Goal: Task Accomplishment & Management: Complete application form

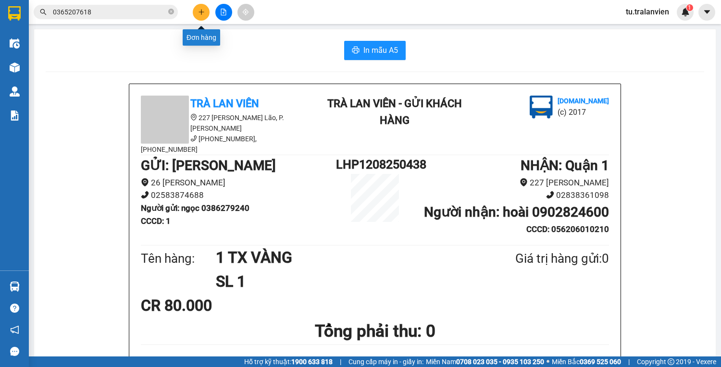
click at [204, 17] on button at bounding box center [201, 12] width 17 height 17
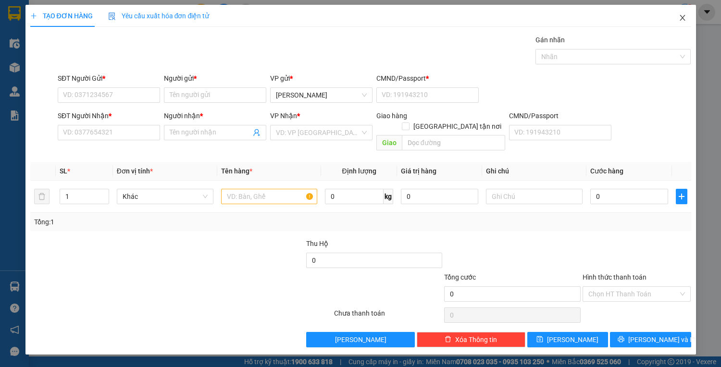
click at [681, 19] on icon "close" at bounding box center [683, 18] width 8 height 8
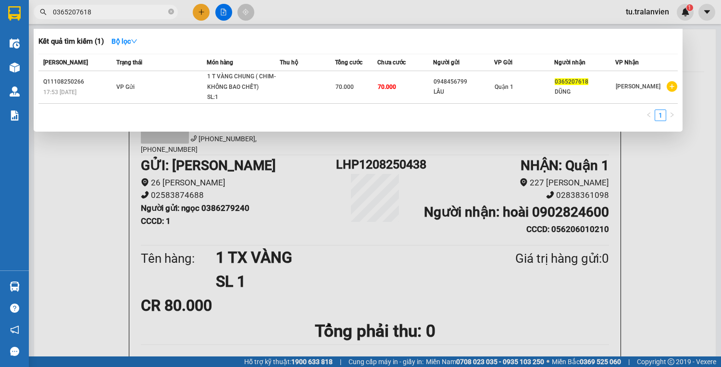
click at [124, 11] on input "0365207618" at bounding box center [109, 12] width 113 height 11
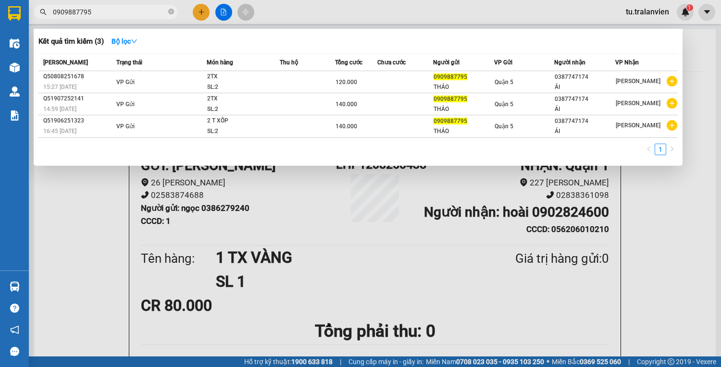
type input "0909887795"
click at [200, 15] on div at bounding box center [360, 183] width 721 height 367
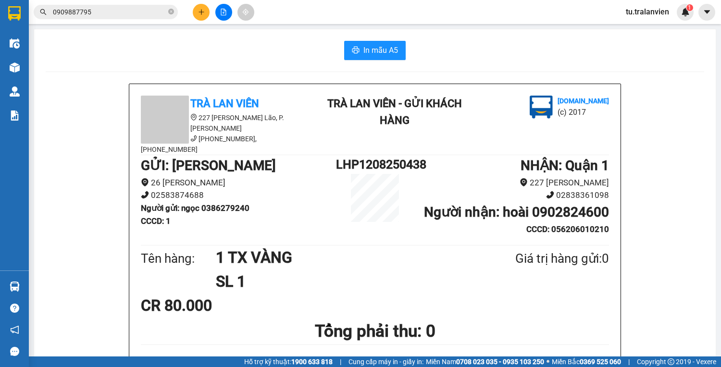
click at [200, 15] on button at bounding box center [201, 12] width 17 height 17
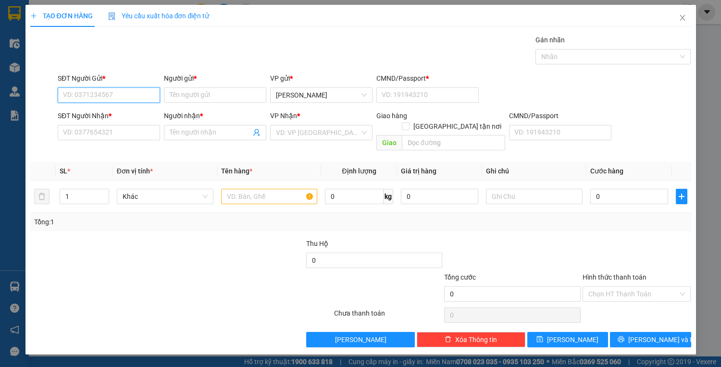
click at [127, 92] on input "SĐT Người Gửi *" at bounding box center [109, 94] width 102 height 15
type input "0932633562"
click at [182, 97] on input "Người gửi *" at bounding box center [215, 94] width 102 height 15
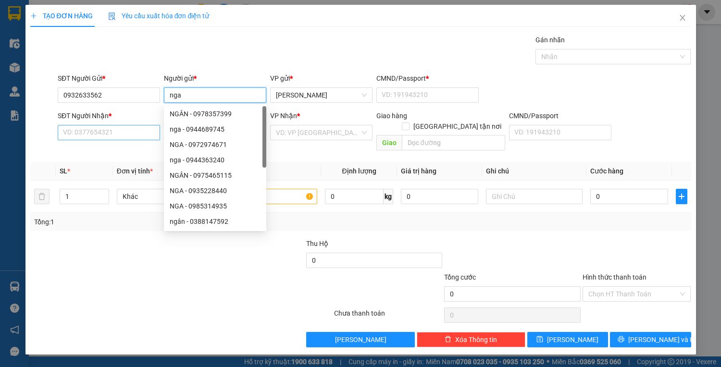
type input "nga"
click at [92, 136] on input "SĐT Người Nhận *" at bounding box center [109, 132] width 102 height 15
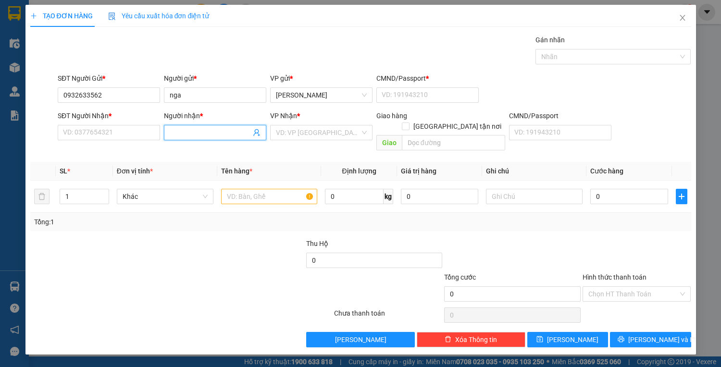
click at [193, 127] on input "Người nhận *" at bounding box center [210, 132] width 81 height 11
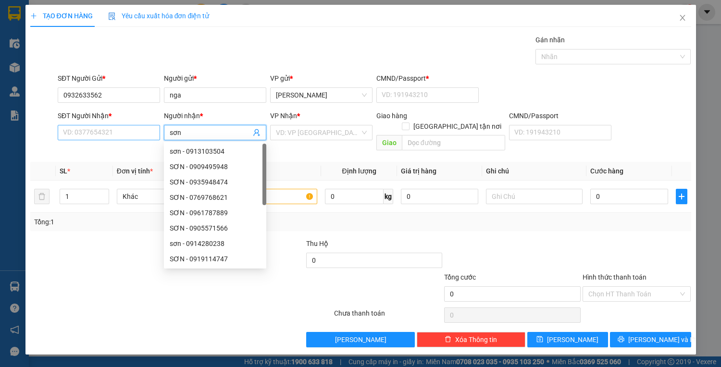
type input "sơn"
click at [102, 133] on input "SĐT Người Nhận *" at bounding box center [109, 132] width 102 height 15
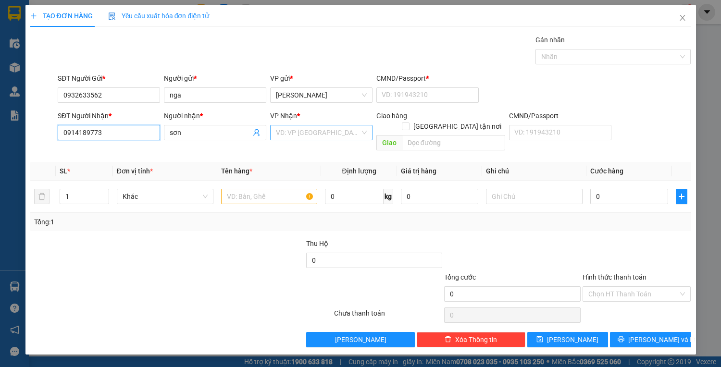
type input "0914189773"
click at [333, 126] on input "search" at bounding box center [318, 132] width 84 height 14
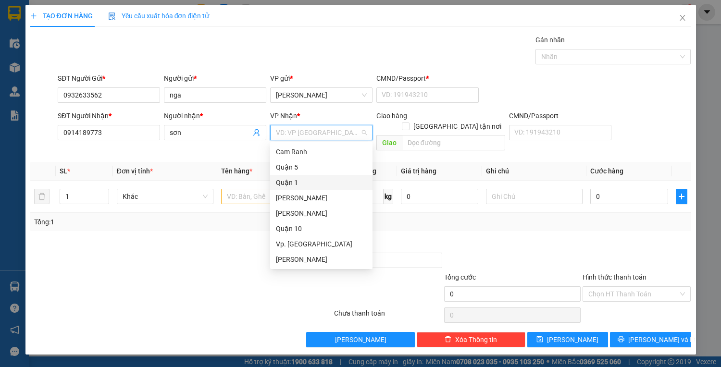
click at [292, 183] on div "Quận 1" at bounding box center [321, 182] width 91 height 11
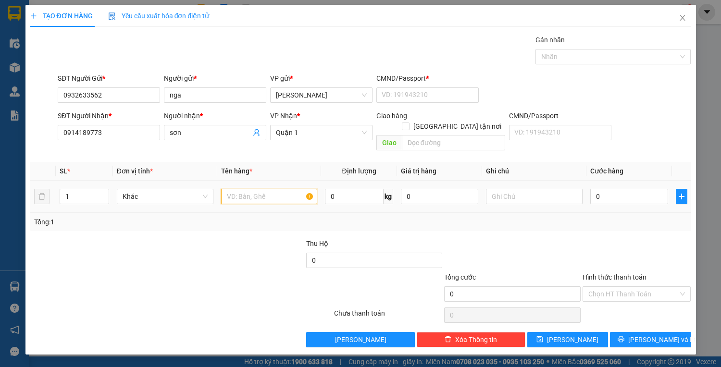
click at [273, 189] on input "text" at bounding box center [269, 196] width 97 height 15
type input "1 t vàng"
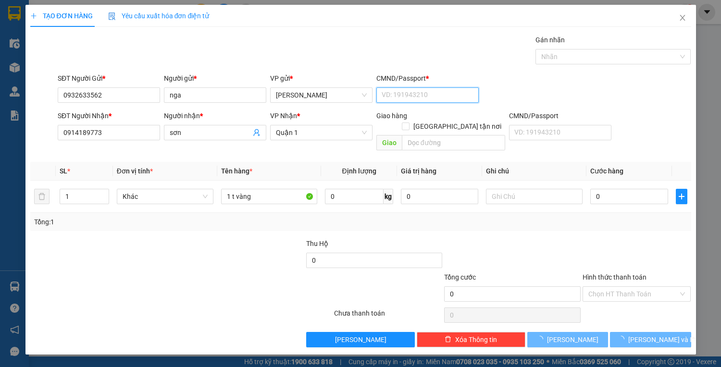
click at [469, 91] on input "CMND/Passport *" at bounding box center [427, 94] width 102 height 15
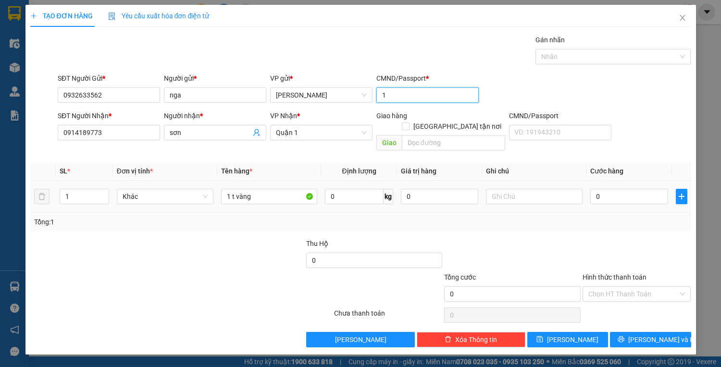
type input "1"
drag, startPoint x: 580, startPoint y: 175, endPoint x: 590, endPoint y: 179, distance: 11.2
click at [586, 181] on tr "1 Khác 1 t vàng 0 kg 0 0" at bounding box center [360, 197] width 661 height 32
click at [606, 189] on input "0" at bounding box center [628, 196] width 77 height 15
type input "4"
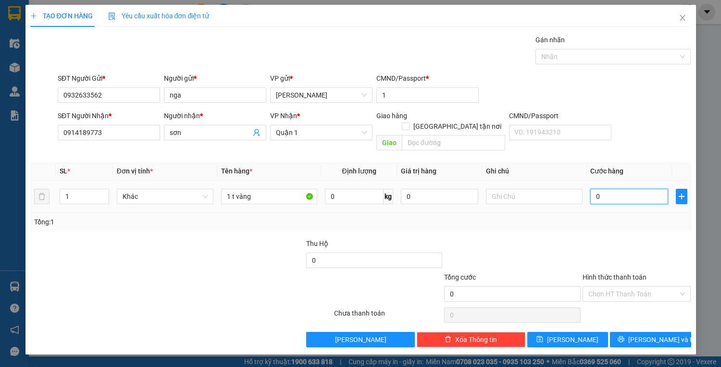
type input "4"
type input "40"
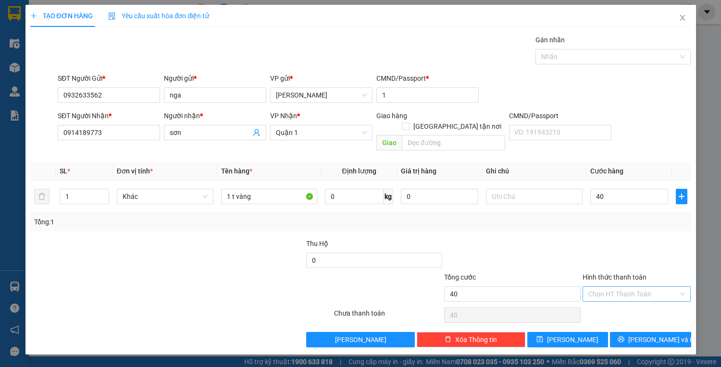
type input "40.000"
click at [622, 287] on input "Hình thức thanh toán" at bounding box center [633, 294] width 90 height 14
click at [630, 292] on div "Transit Pickup Surcharge Ids Transit Deliver Surcharge Ids Transit Deliver Surc…" at bounding box center [360, 191] width 661 height 313
drag, startPoint x: 635, startPoint y: 302, endPoint x: 632, endPoint y: 290, distance: 12.4
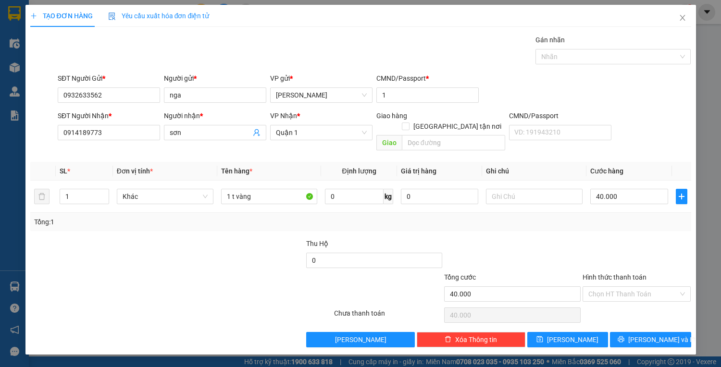
click at [634, 306] on div "Chọn HT Thanh Toán" at bounding box center [636, 315] width 111 height 19
click at [632, 290] on div "Hình thức thanh toán Chọn HT Thanh Toán" at bounding box center [636, 289] width 109 height 34
click at [635, 306] on div "Chọn HT Thanh Toán" at bounding box center [636, 315] width 111 height 19
click at [626, 287] on input "Hình thức thanh toán" at bounding box center [633, 294] width 90 height 14
click at [632, 302] on div "Tại văn phòng" at bounding box center [636, 301] width 97 height 11
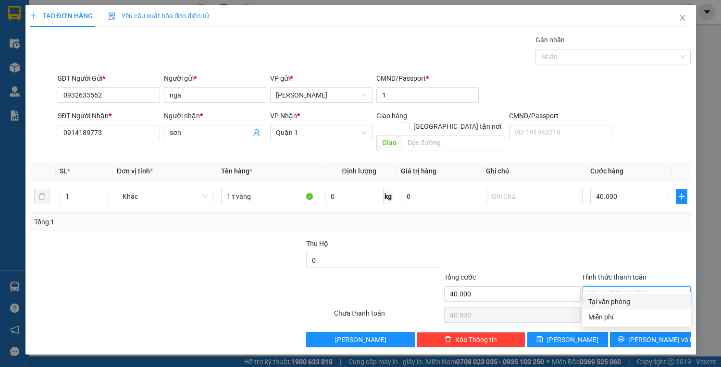
type input "0"
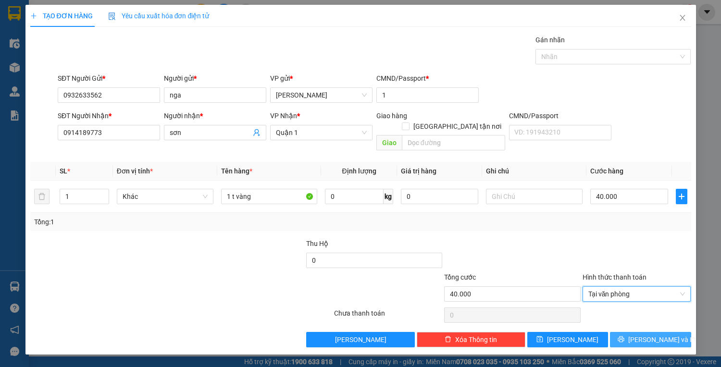
click at [647, 334] on span "[PERSON_NAME] và In" at bounding box center [661, 339] width 67 height 11
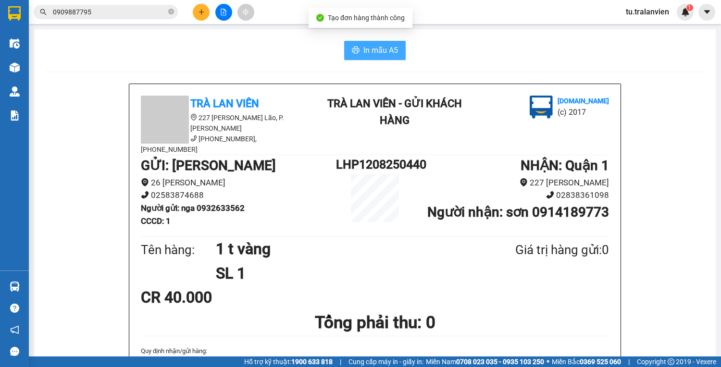
click at [377, 54] on span "In mẫu A5" at bounding box center [380, 50] width 35 height 12
